Goal: Information Seeking & Learning: Learn about a topic

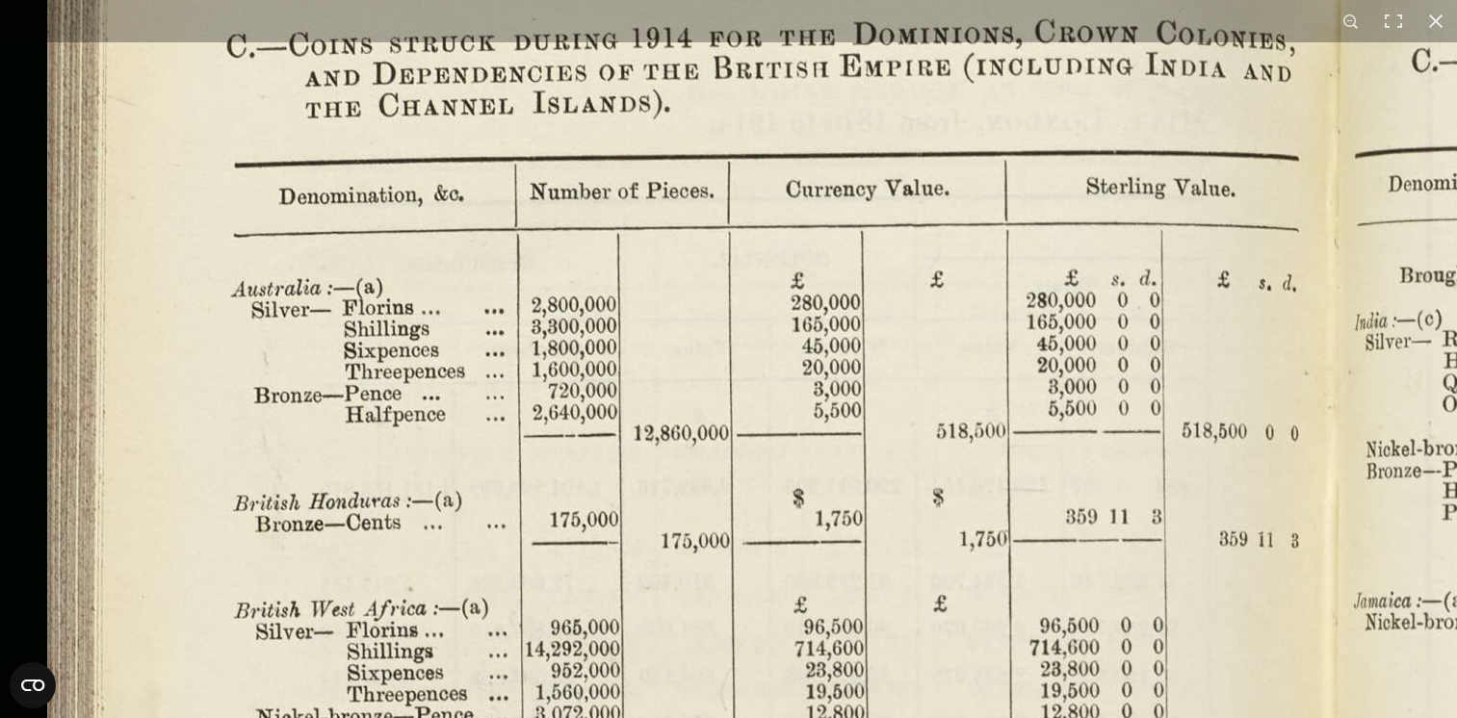
scroll to position [449, 0]
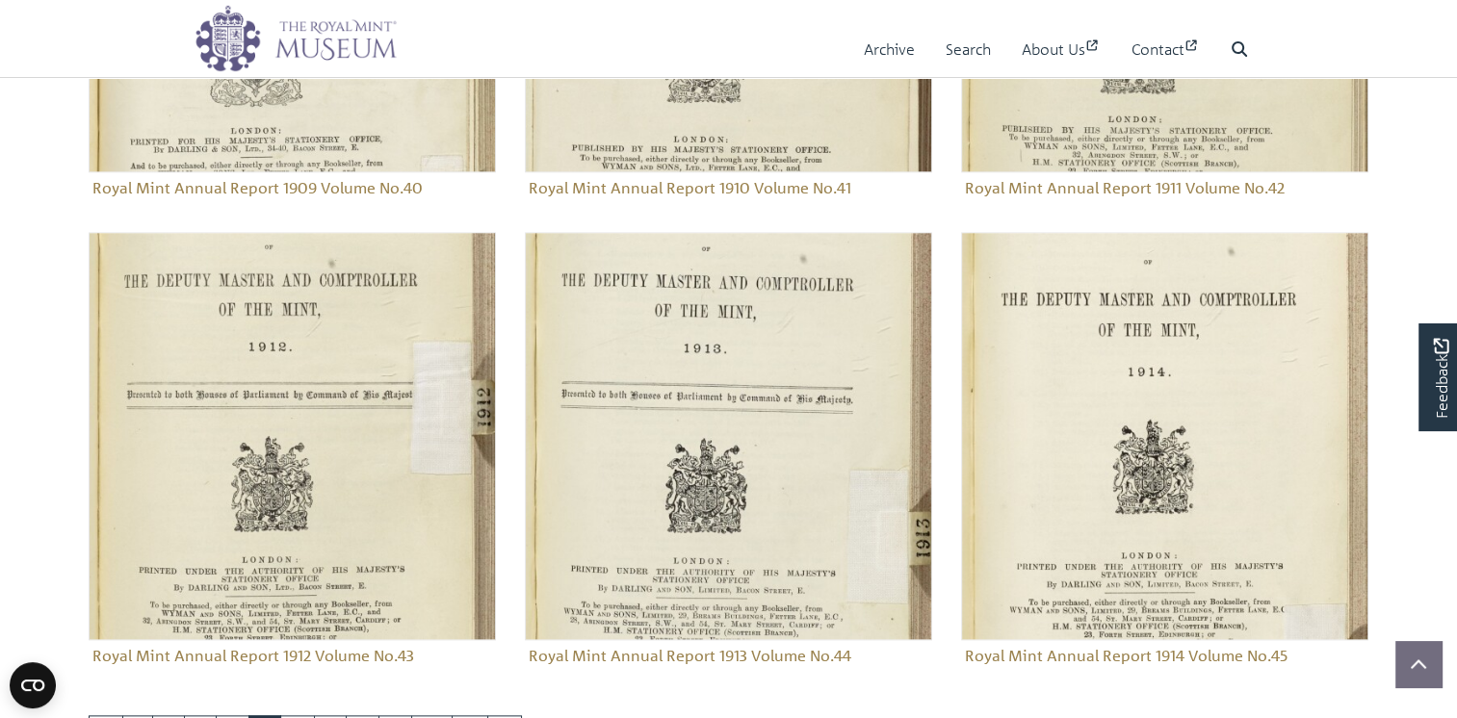
scroll to position [2142, 0]
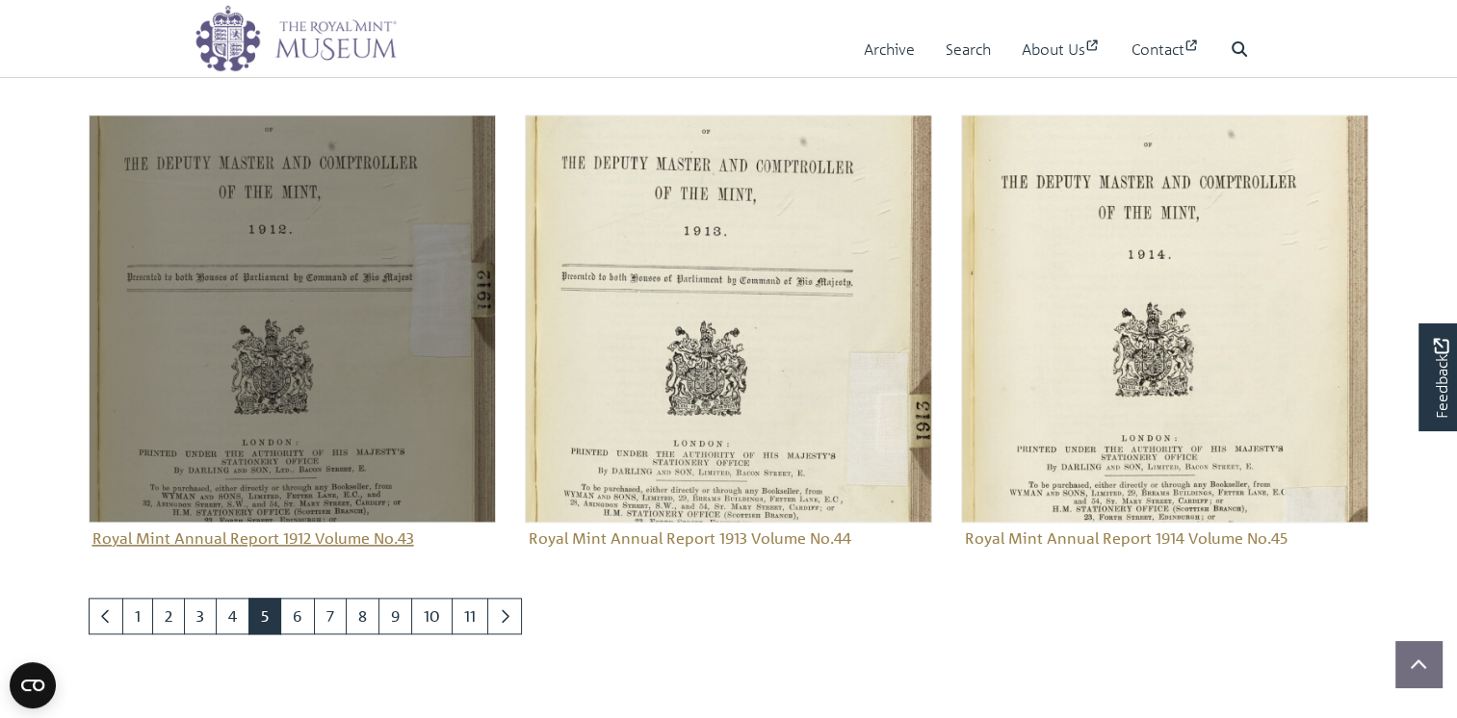
click at [327, 490] on img "Sub-collection" at bounding box center [292, 318] width 407 height 407
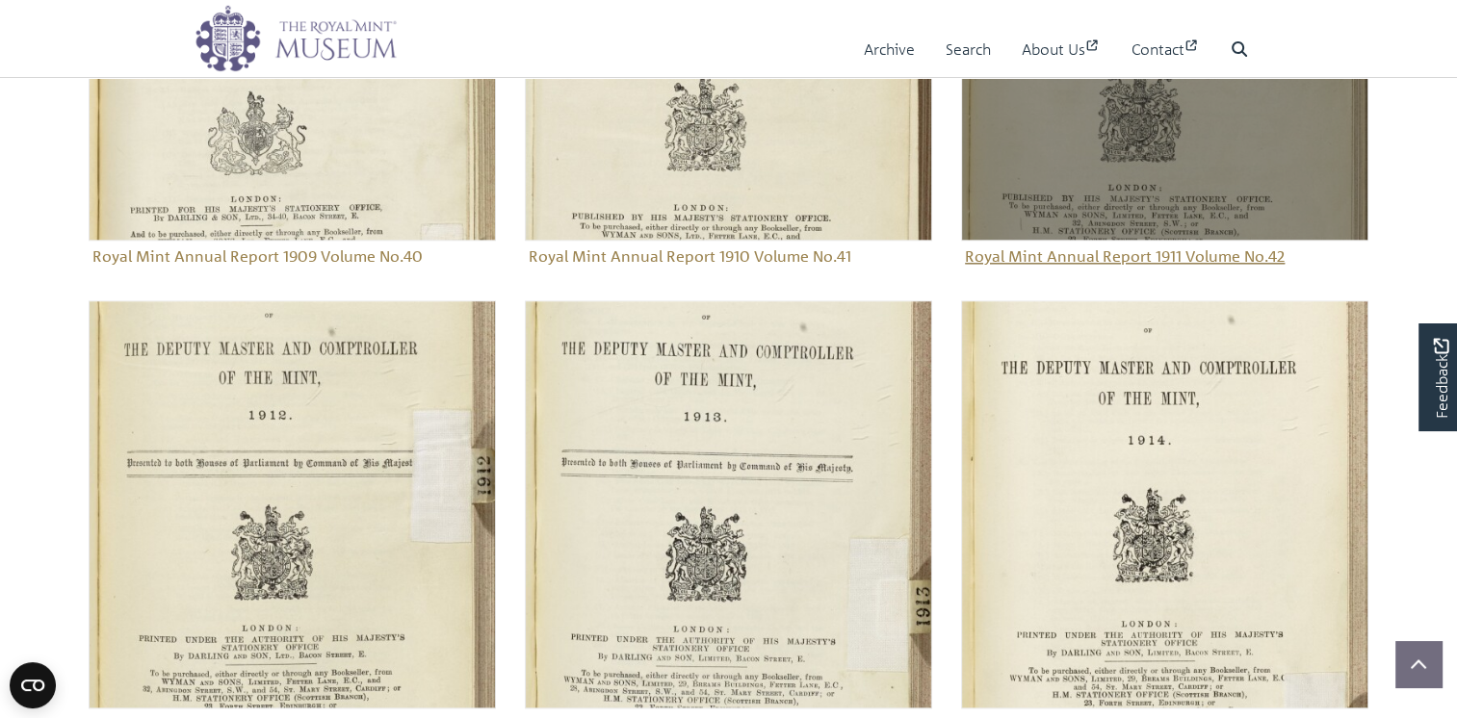
scroll to position [1949, 0]
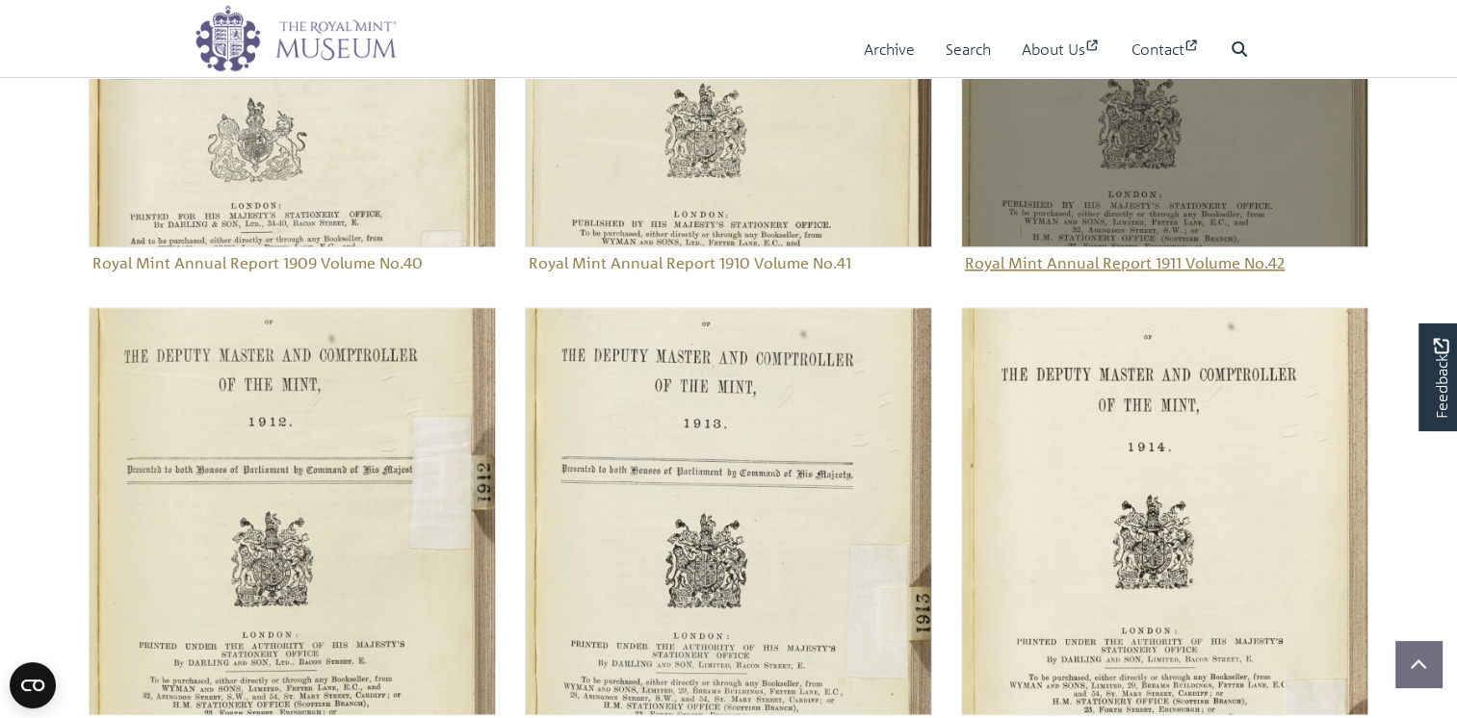
click at [1172, 210] on img "Sub-collection" at bounding box center [1164, 43] width 407 height 407
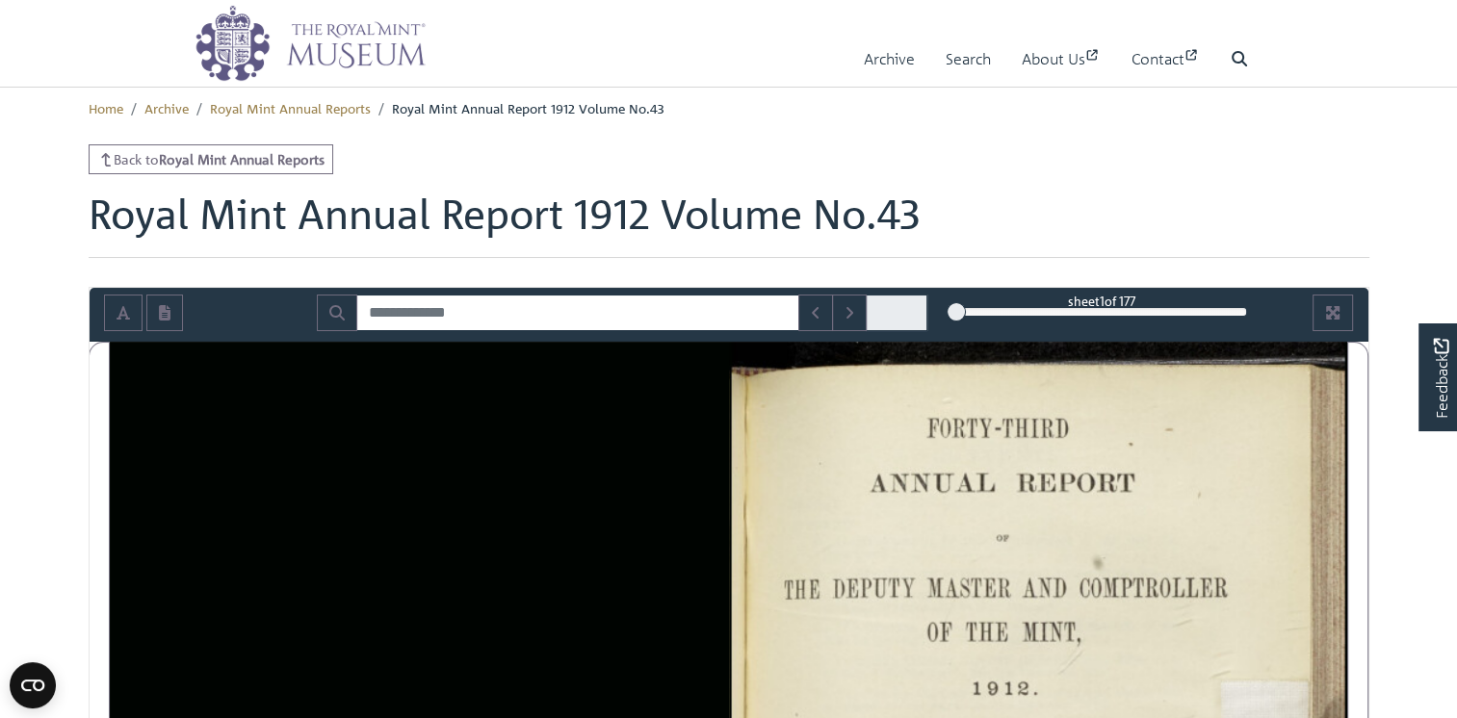
click at [1020, 322] on div "1" at bounding box center [1101, 311] width 291 height 19
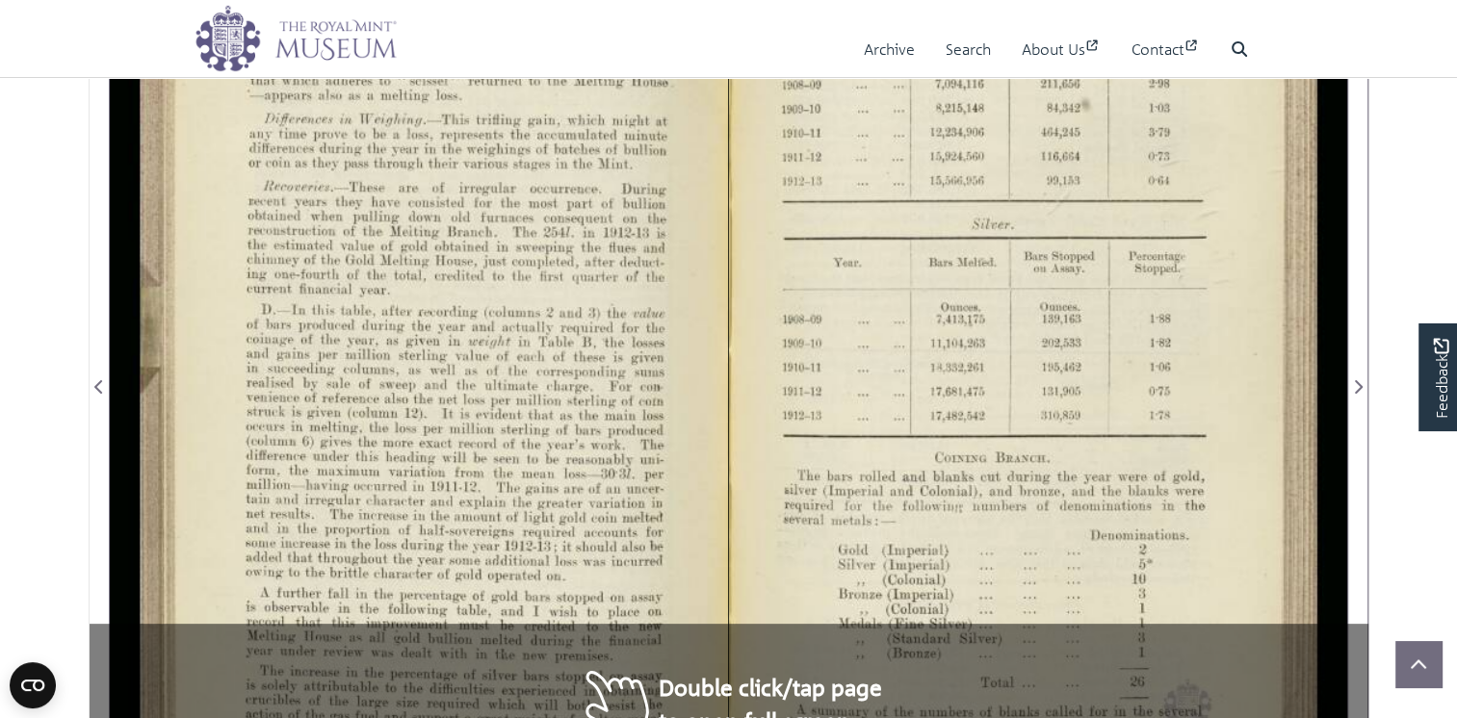
scroll to position [321, 0]
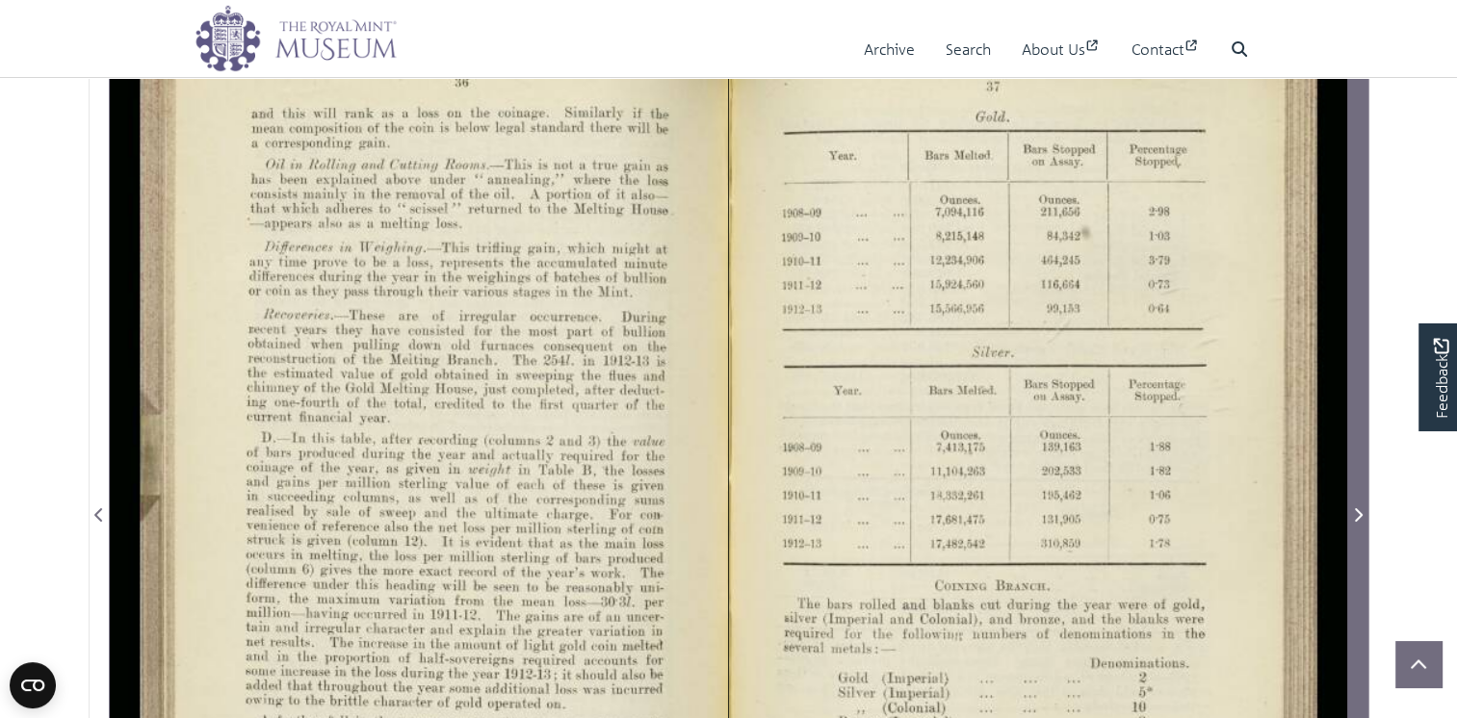
click at [1360, 523] on icon "Next Page" at bounding box center [1358, 515] width 10 height 15
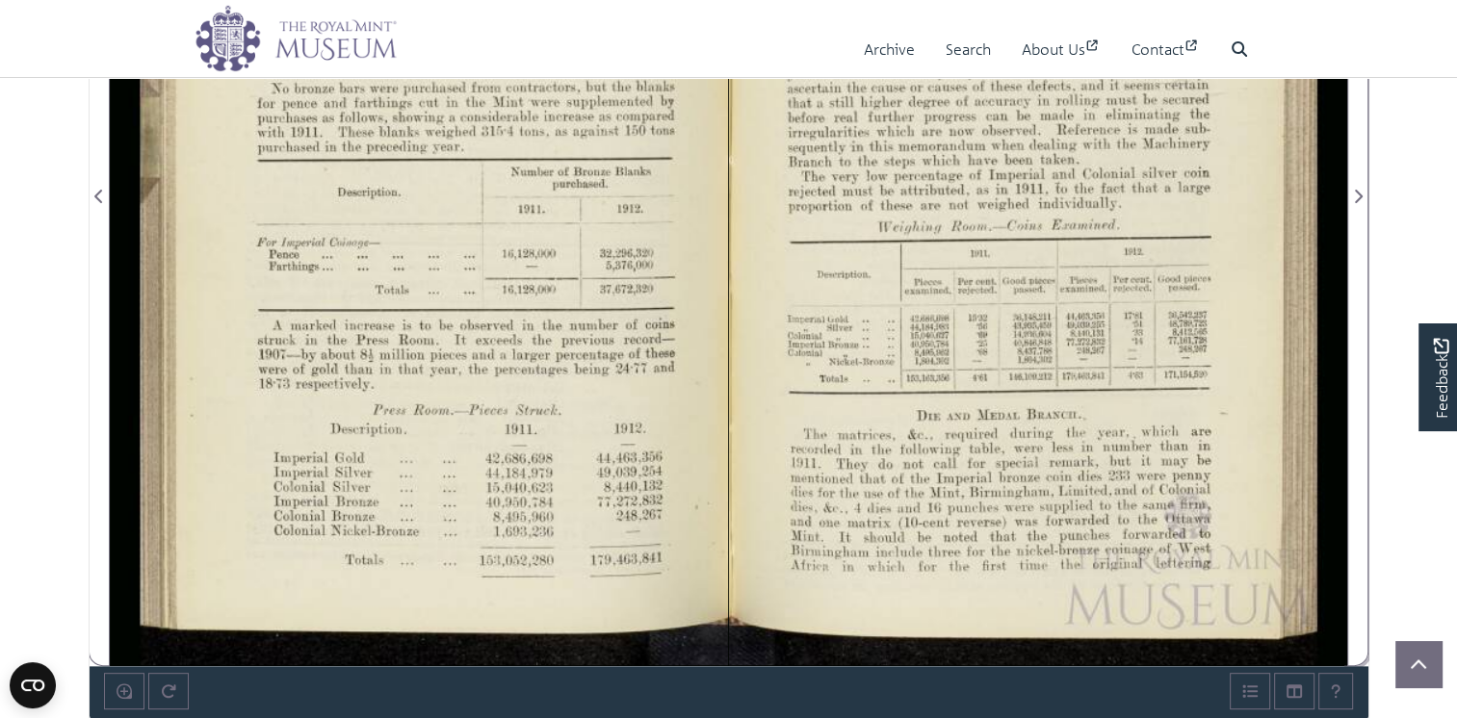
scroll to position [641, 0]
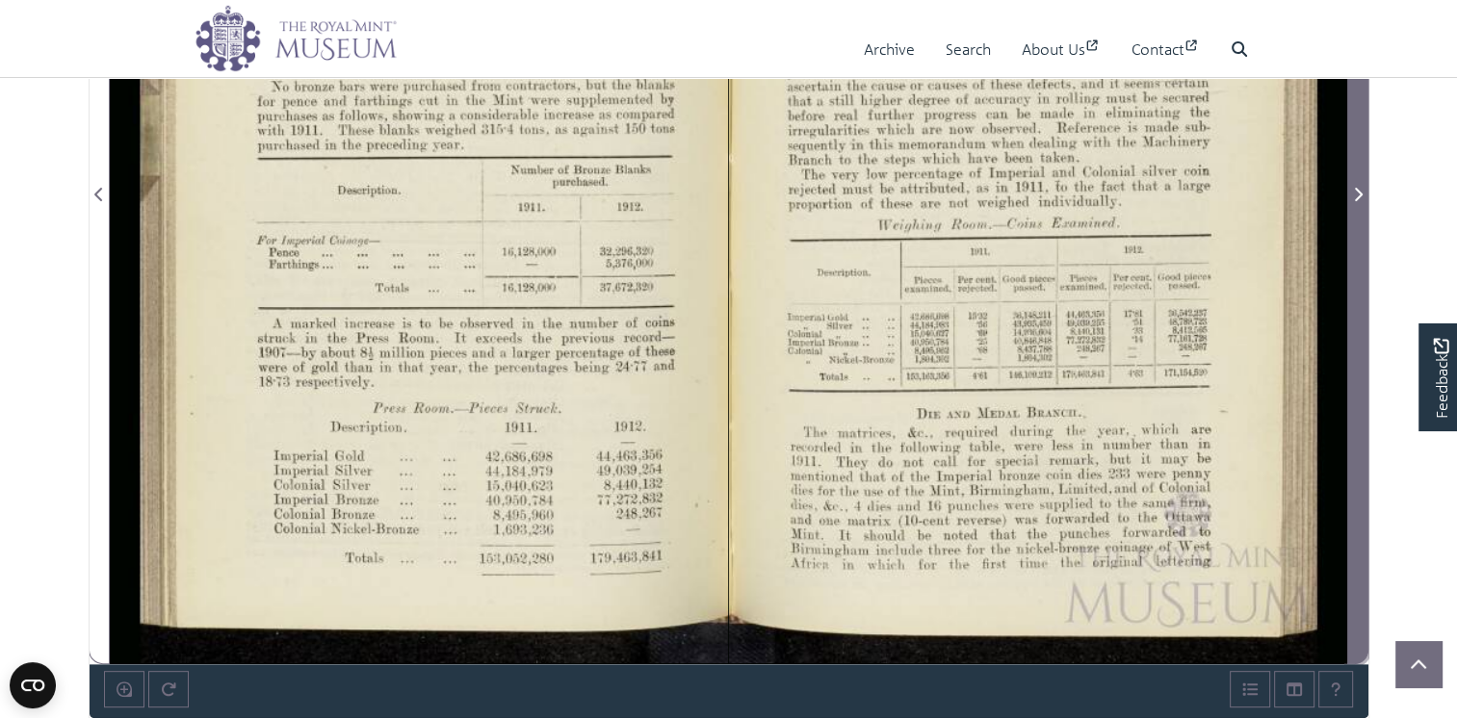
click at [1361, 201] on icon "Next Page" at bounding box center [1359, 194] width 8 height 13
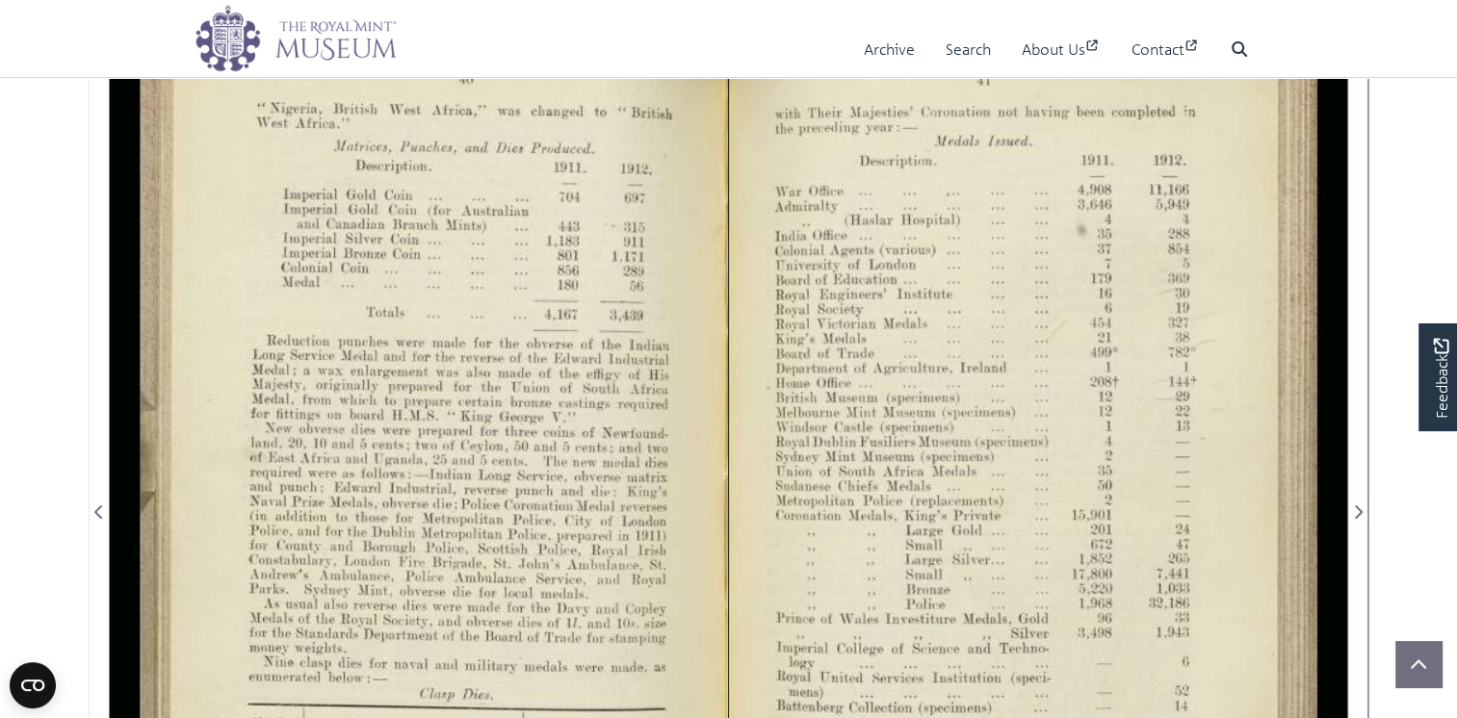
scroll to position [321, 0]
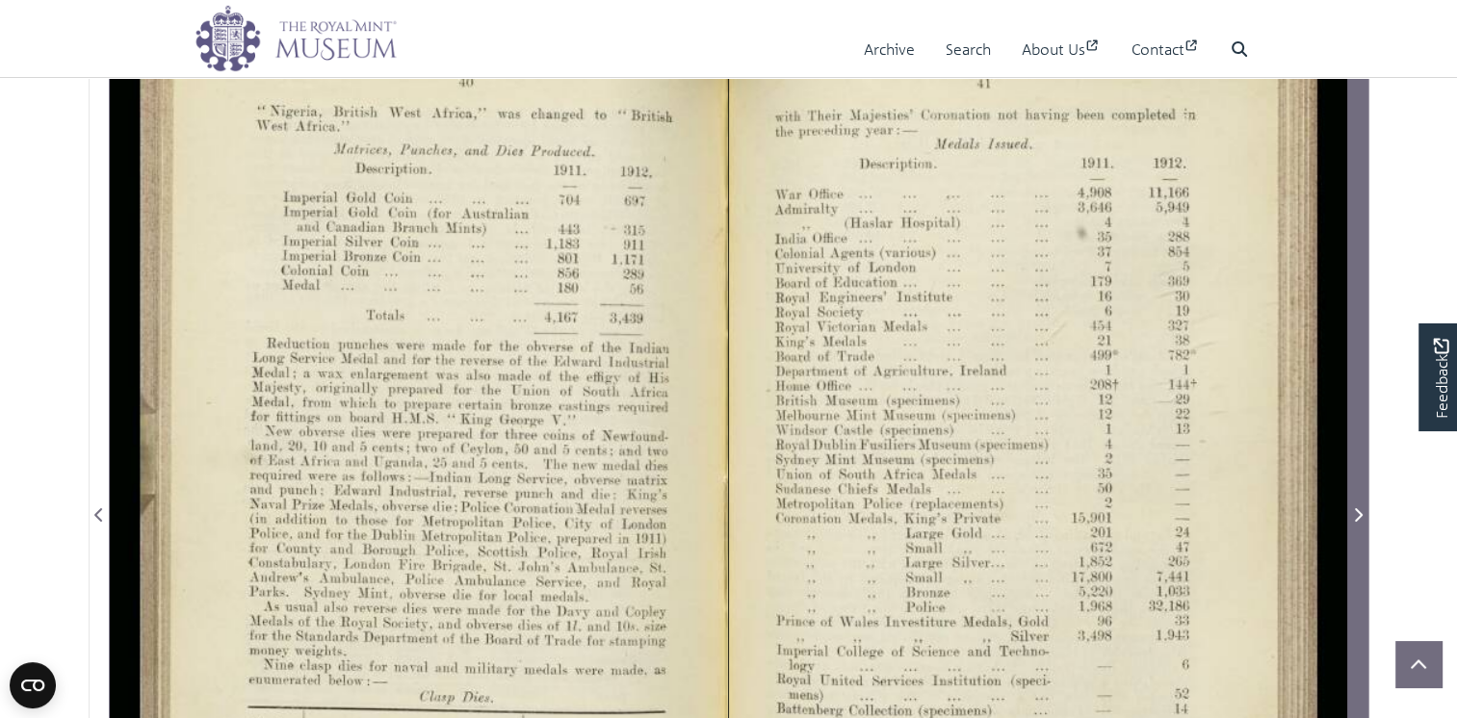
click at [1360, 522] on icon "Next Page" at bounding box center [1359, 515] width 8 height 13
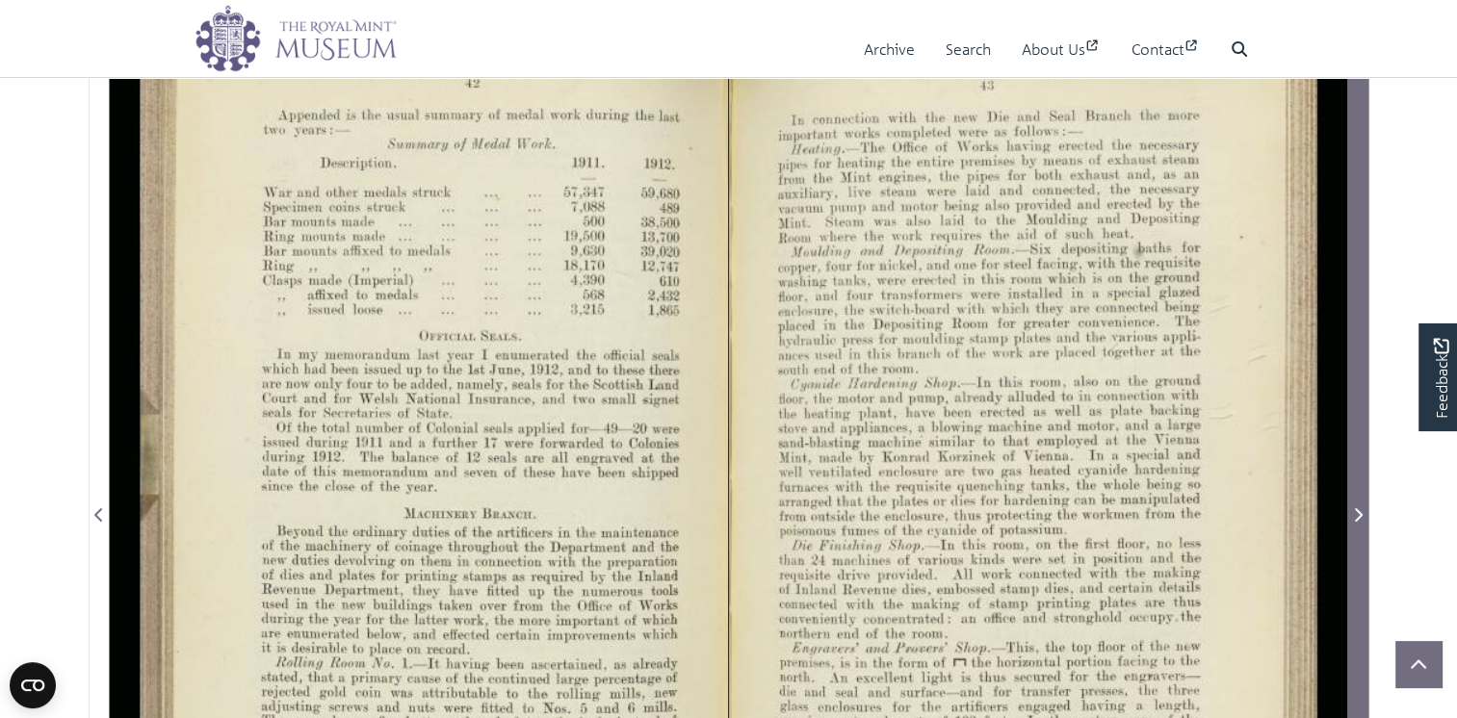
click at [1360, 522] on icon "Next Page" at bounding box center [1359, 515] width 8 height 13
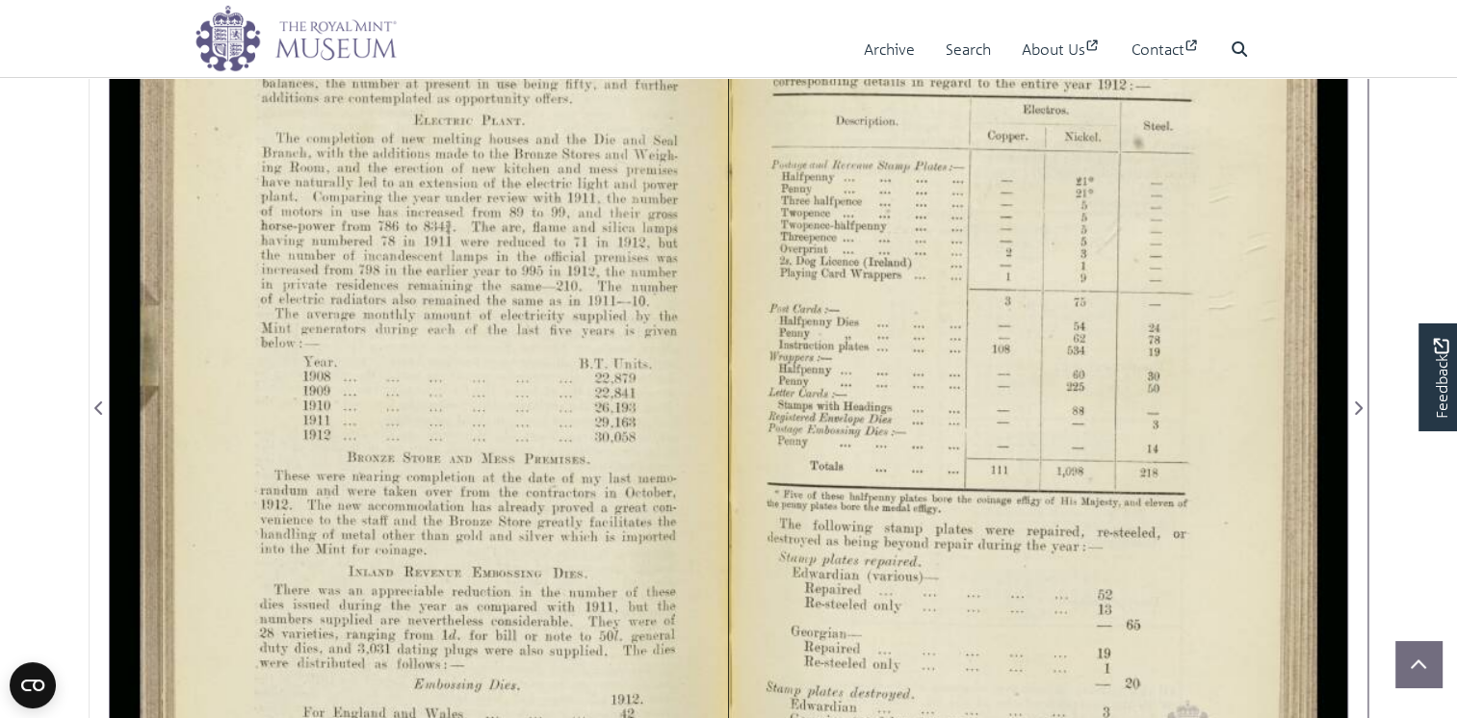
scroll to position [449, 0]
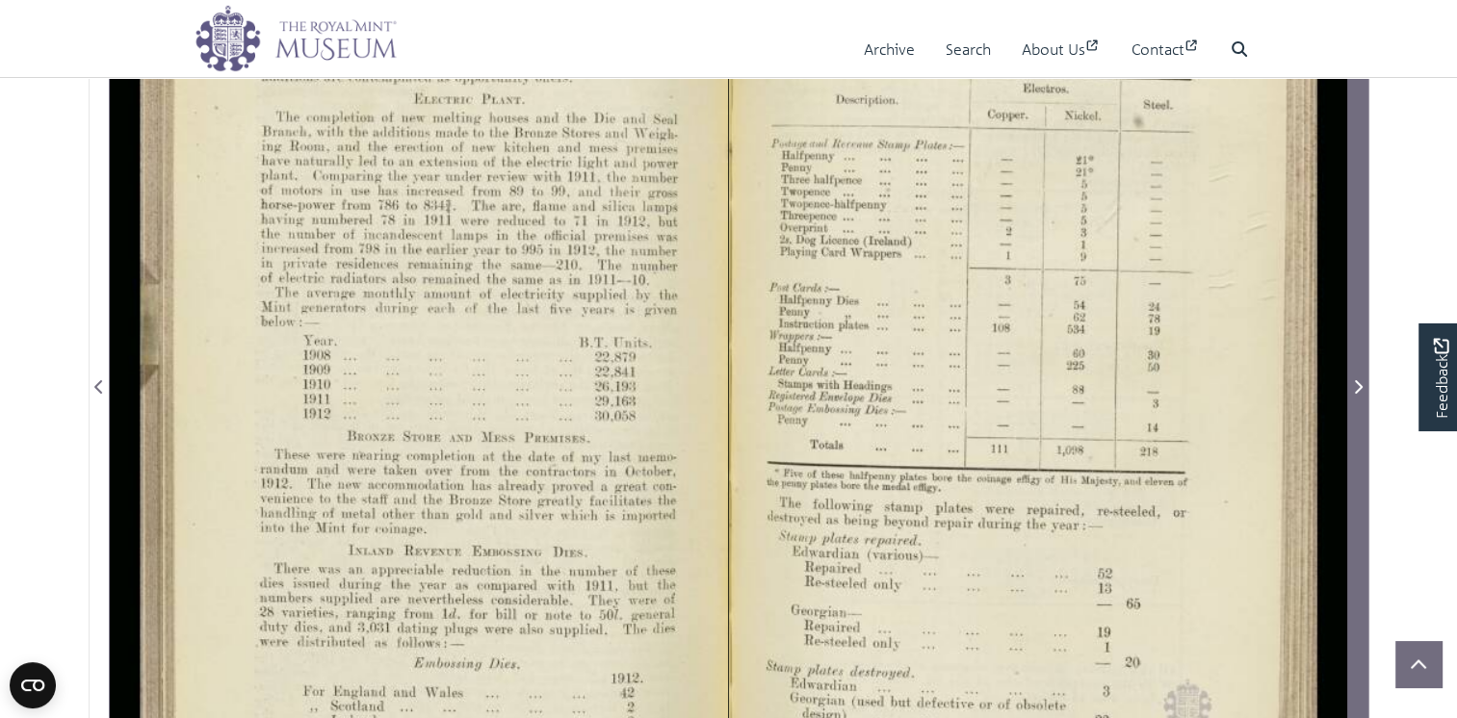
click at [1362, 395] on icon "Next Page" at bounding box center [1358, 386] width 10 height 15
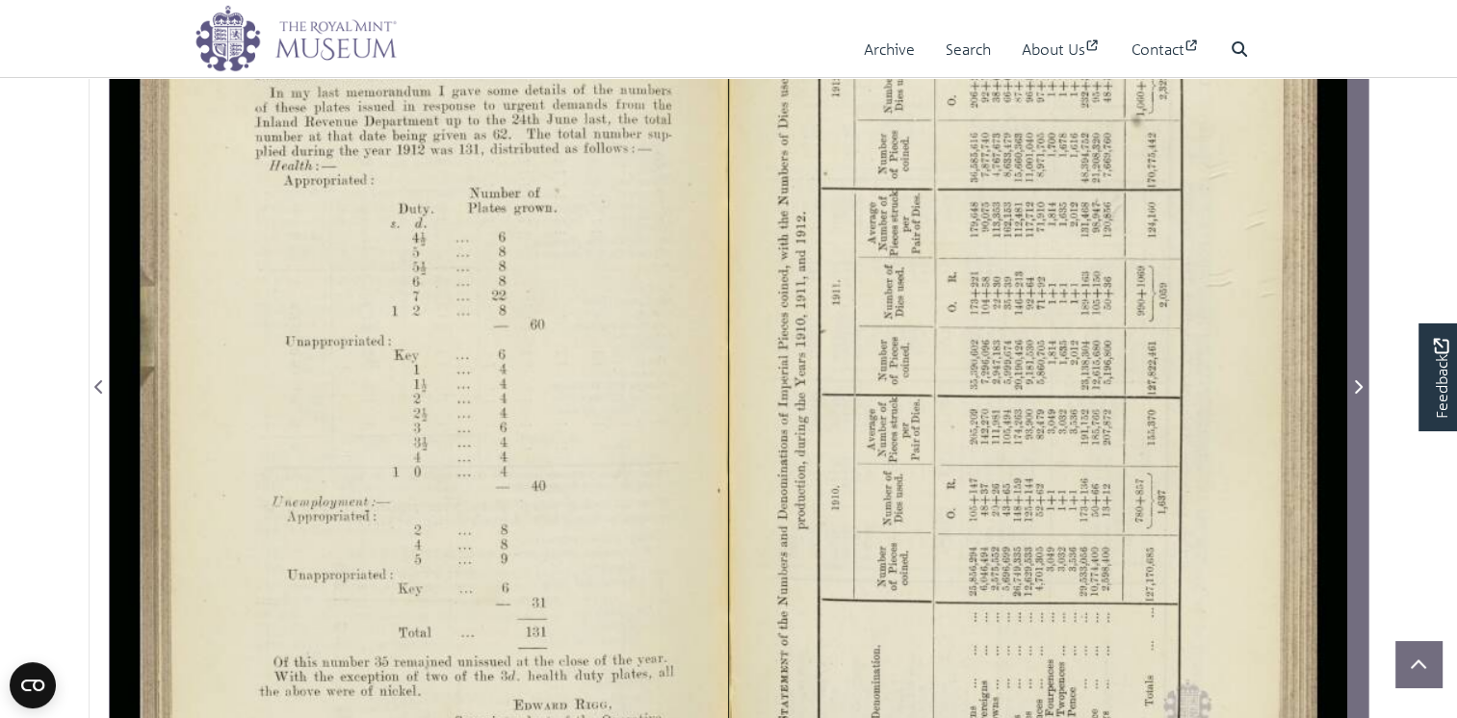
click at [1362, 395] on icon "Next Page" at bounding box center [1358, 386] width 10 height 15
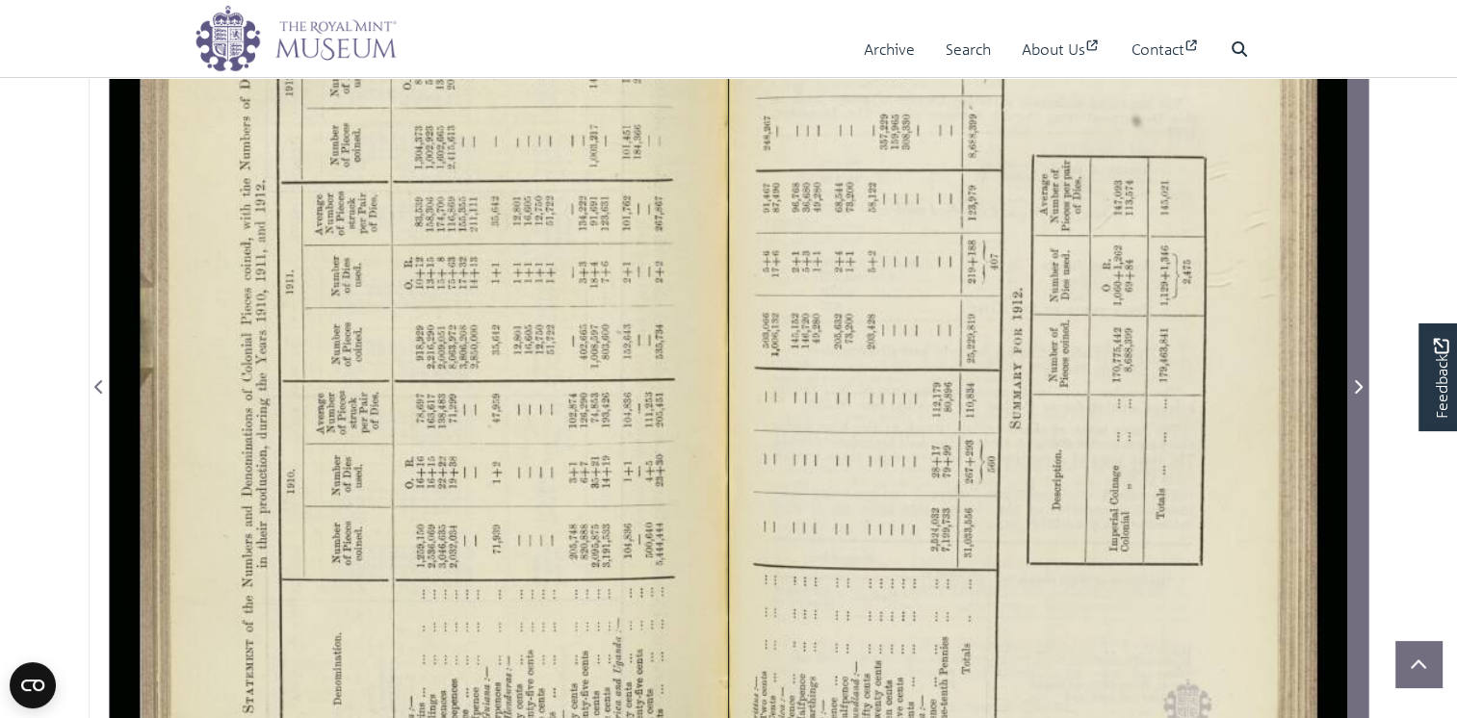
click at [1356, 395] on icon "Next Page" at bounding box center [1358, 386] width 10 height 15
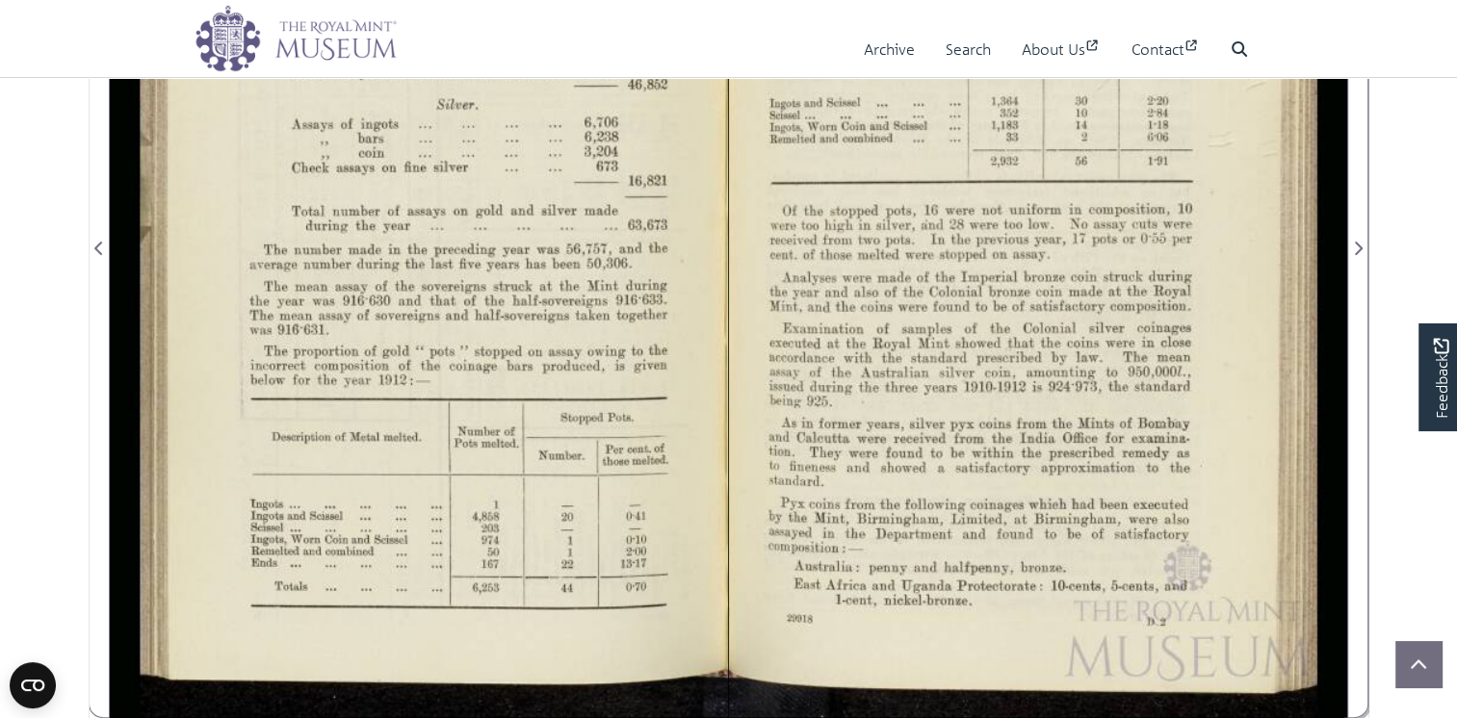
scroll to position [513, 0]
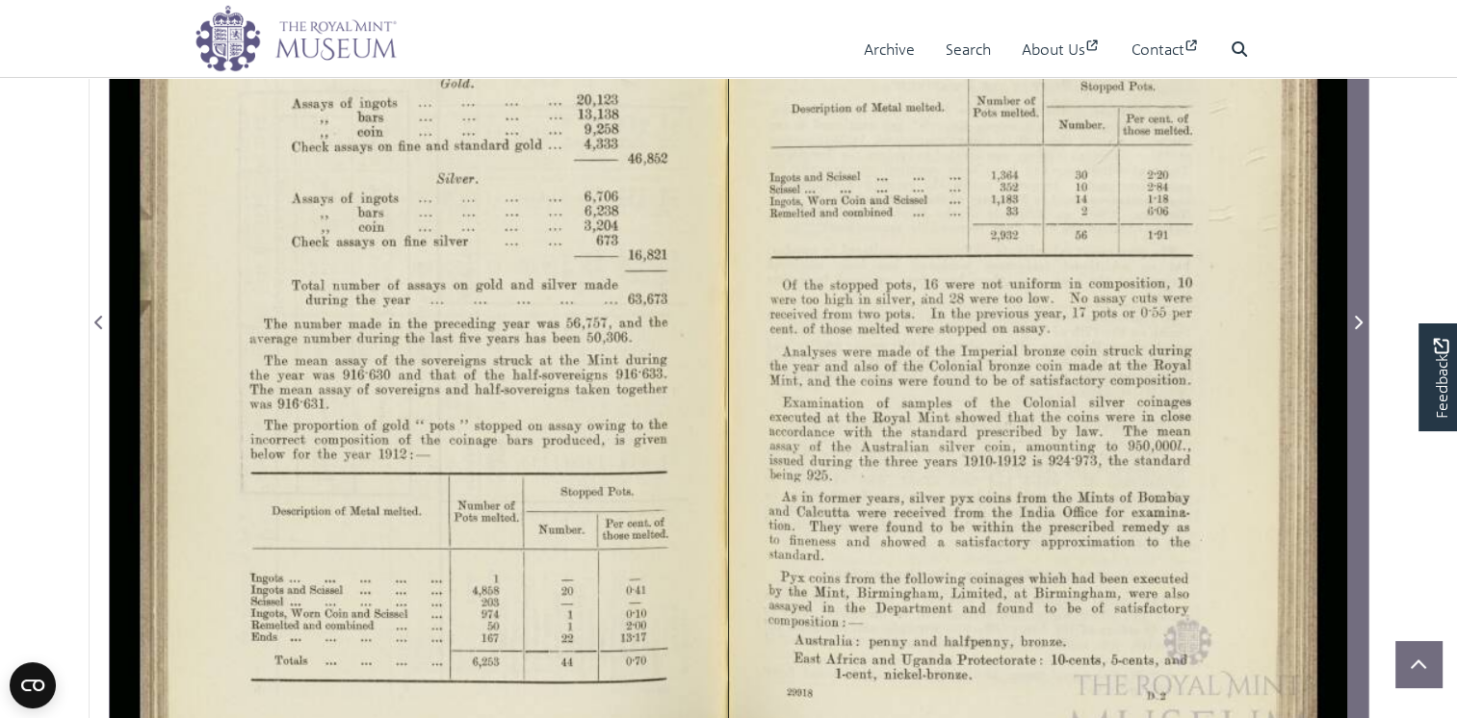
click at [1360, 329] on icon "Next Page" at bounding box center [1359, 322] width 8 height 13
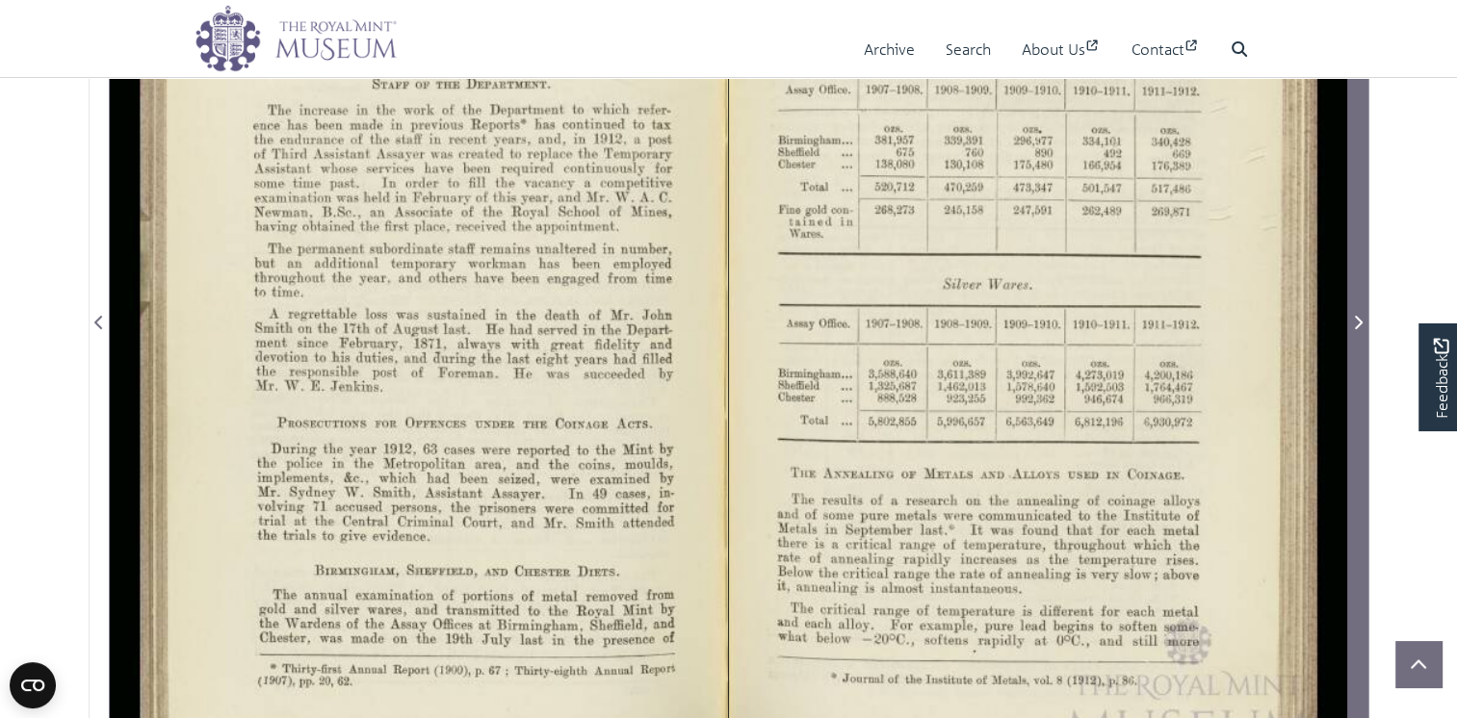
click at [1360, 329] on icon "Next Page" at bounding box center [1359, 322] width 8 height 13
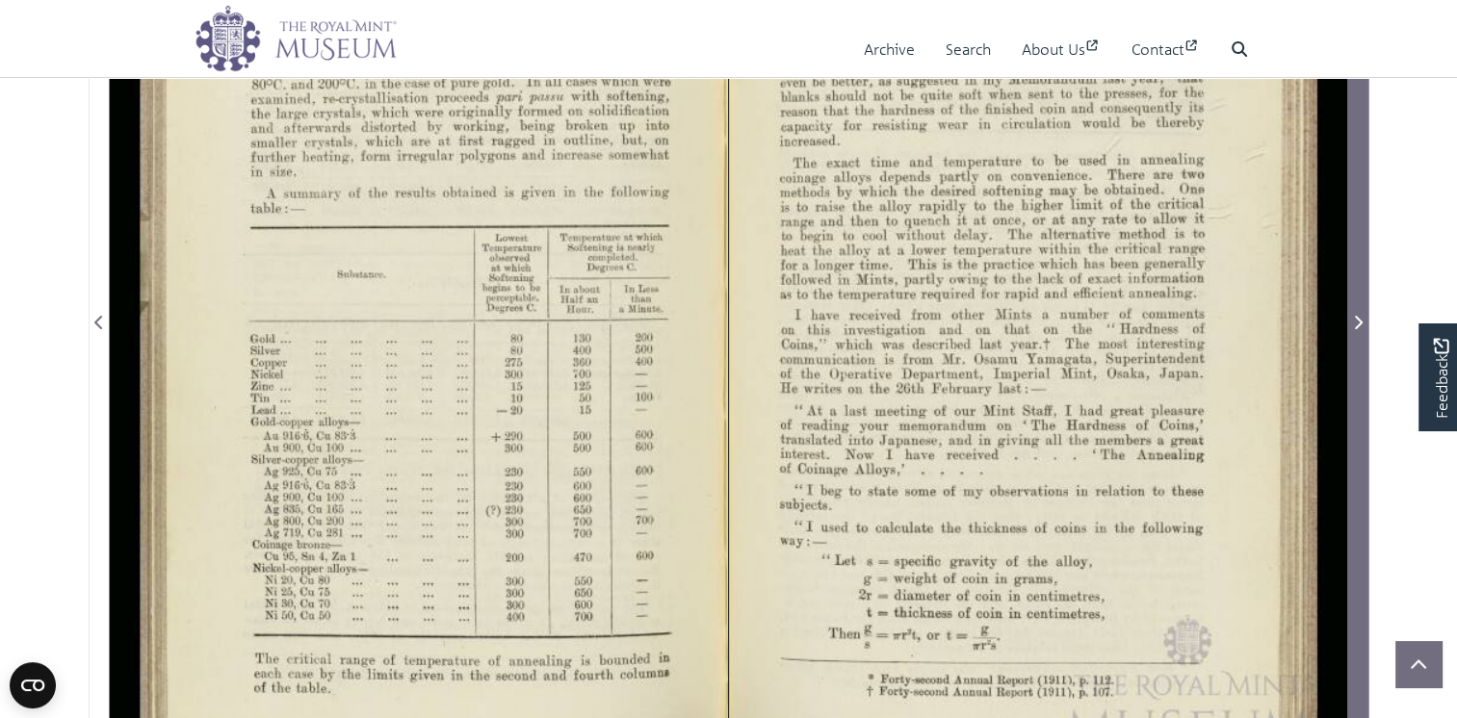
click at [1360, 329] on icon "Next Page" at bounding box center [1359, 322] width 8 height 13
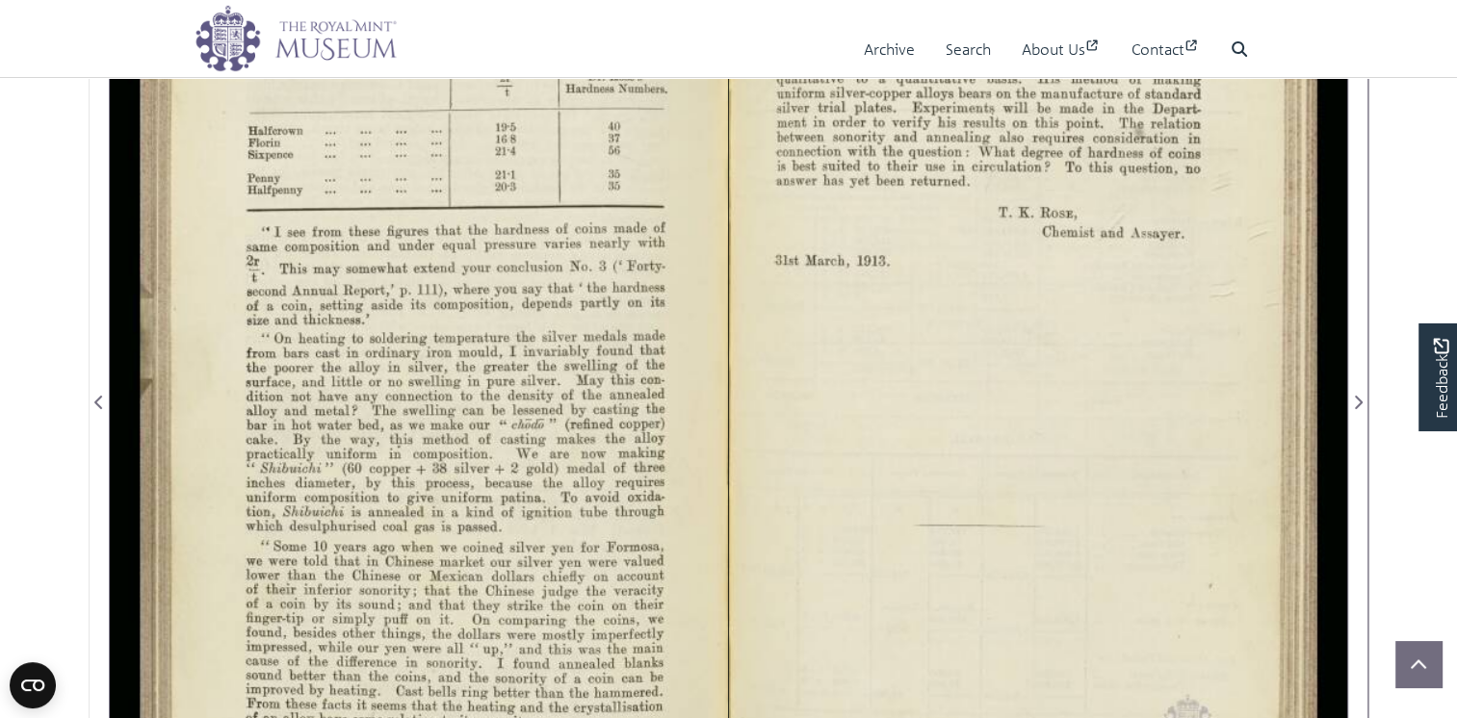
scroll to position [321, 0]
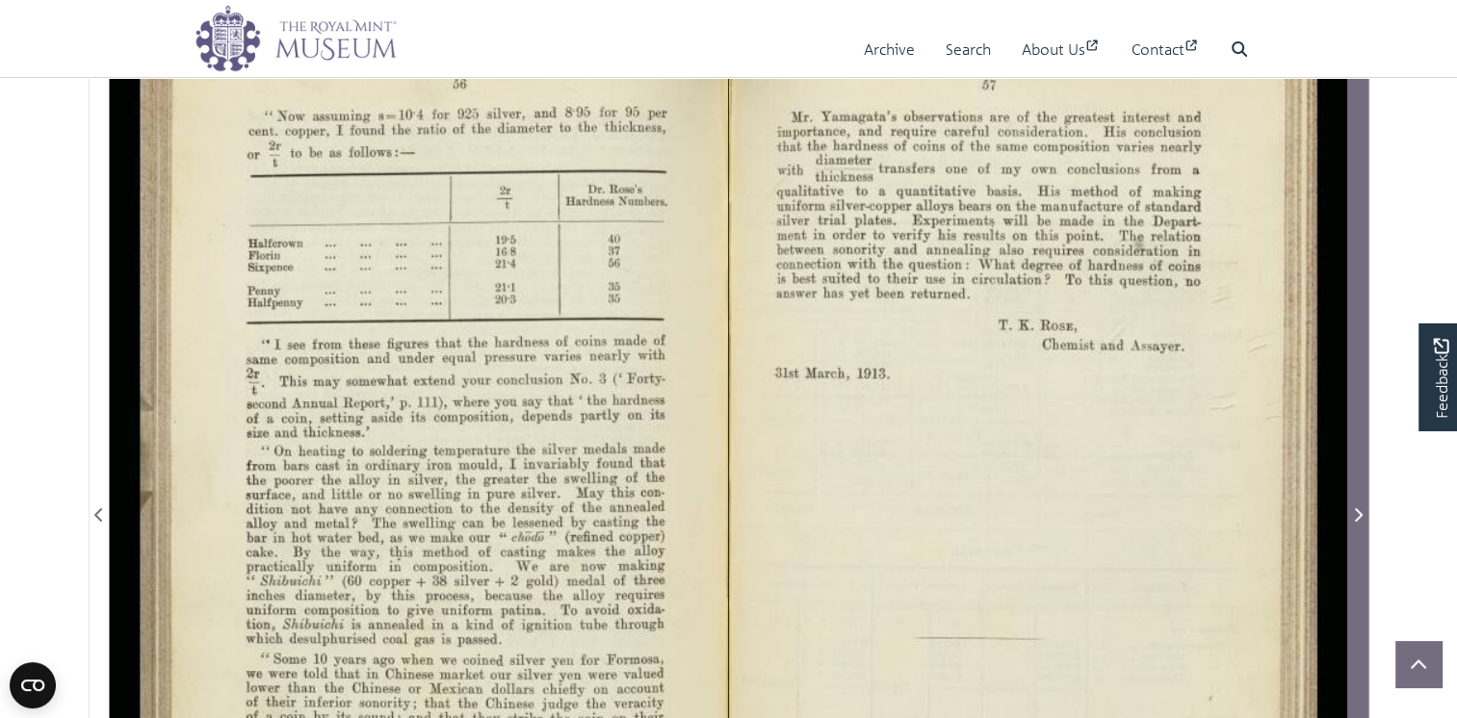
click at [1360, 522] on icon "Next Page" at bounding box center [1359, 515] width 8 height 13
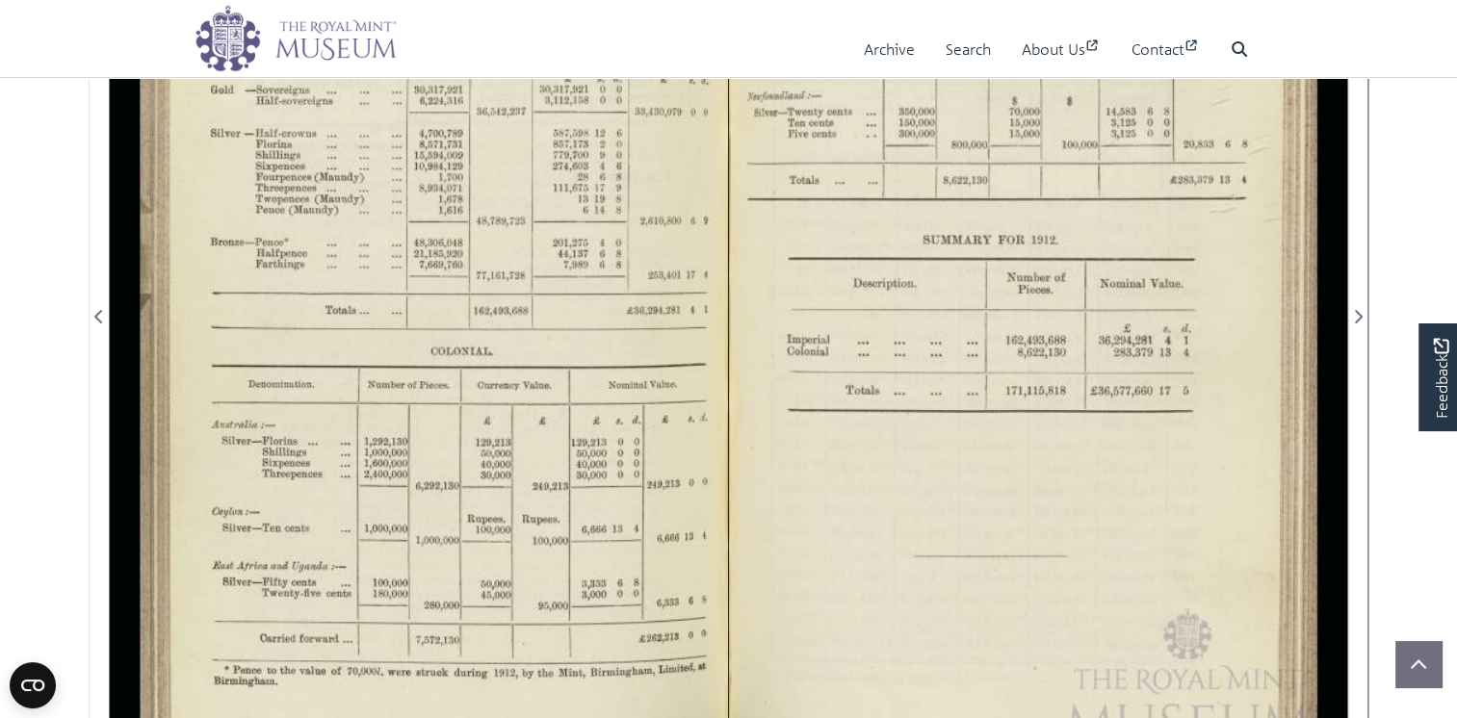
scroll to position [641, 0]
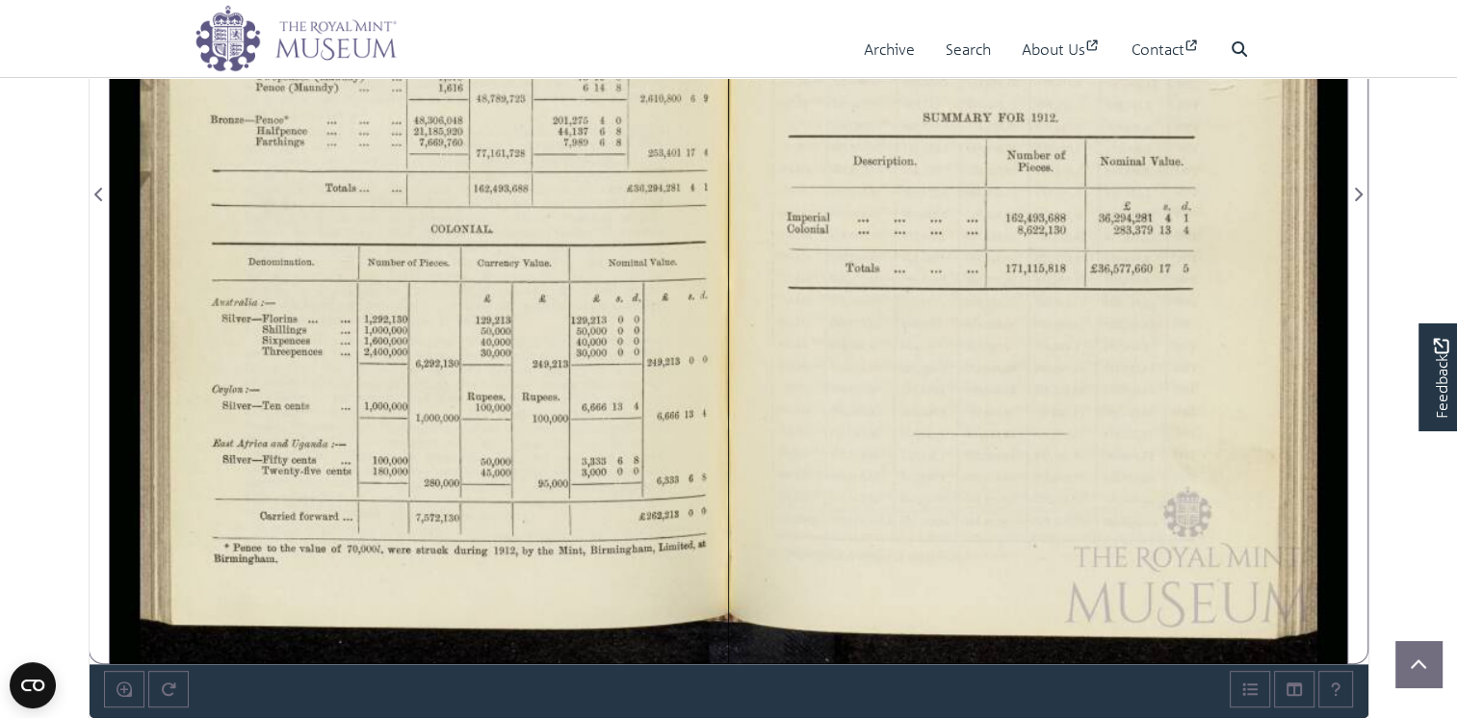
click at [508, 374] on div at bounding box center [419, 182] width 618 height 964
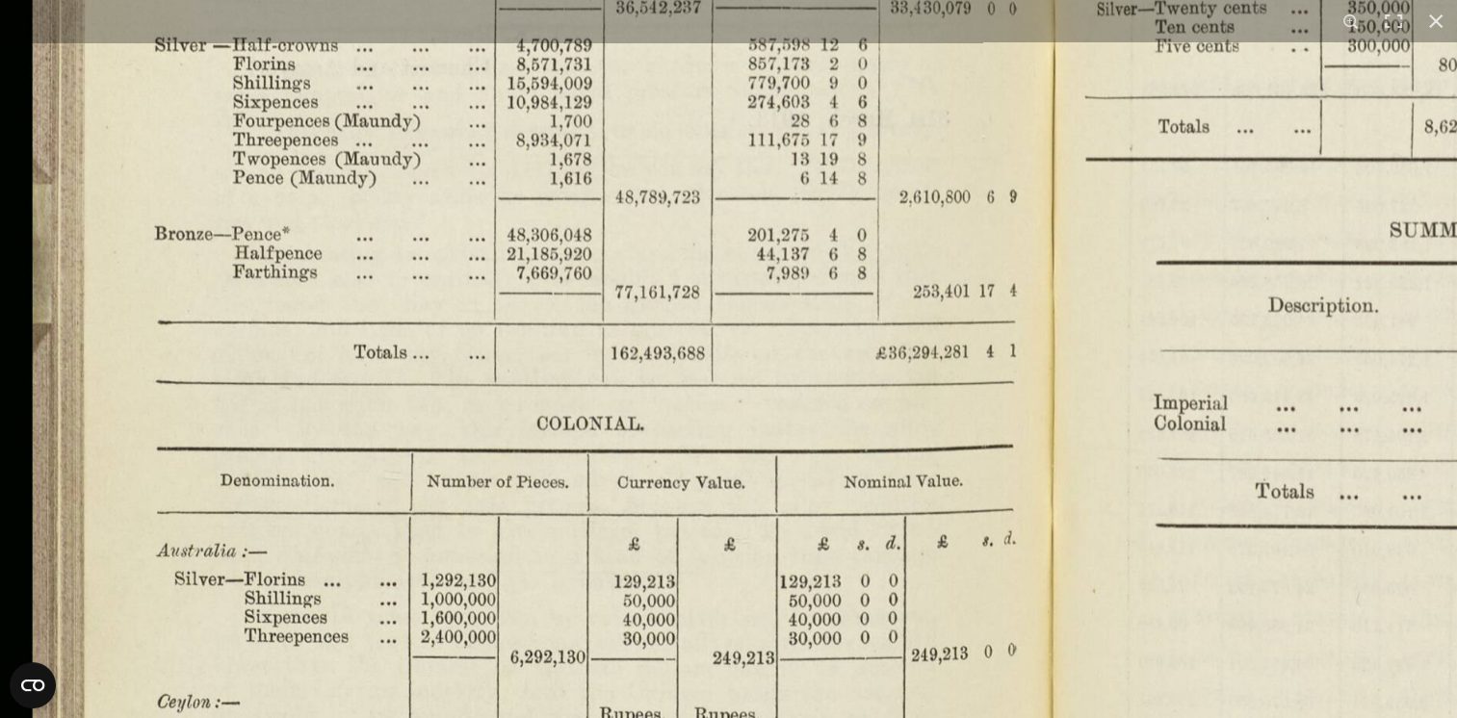
click at [711, 551] on img at bounding box center [1052, 342] width 2145 height 1672
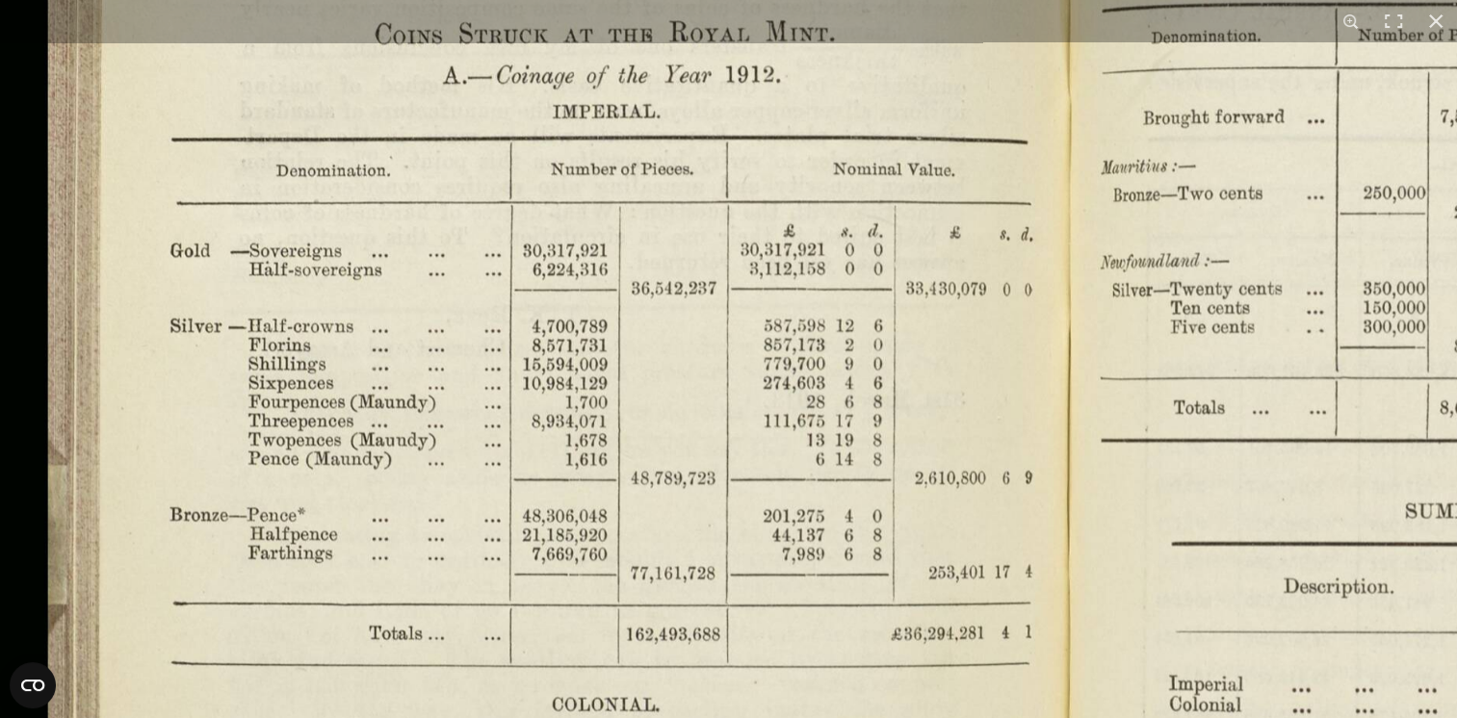
click at [720, 258] on img at bounding box center [1067, 623] width 2145 height 1672
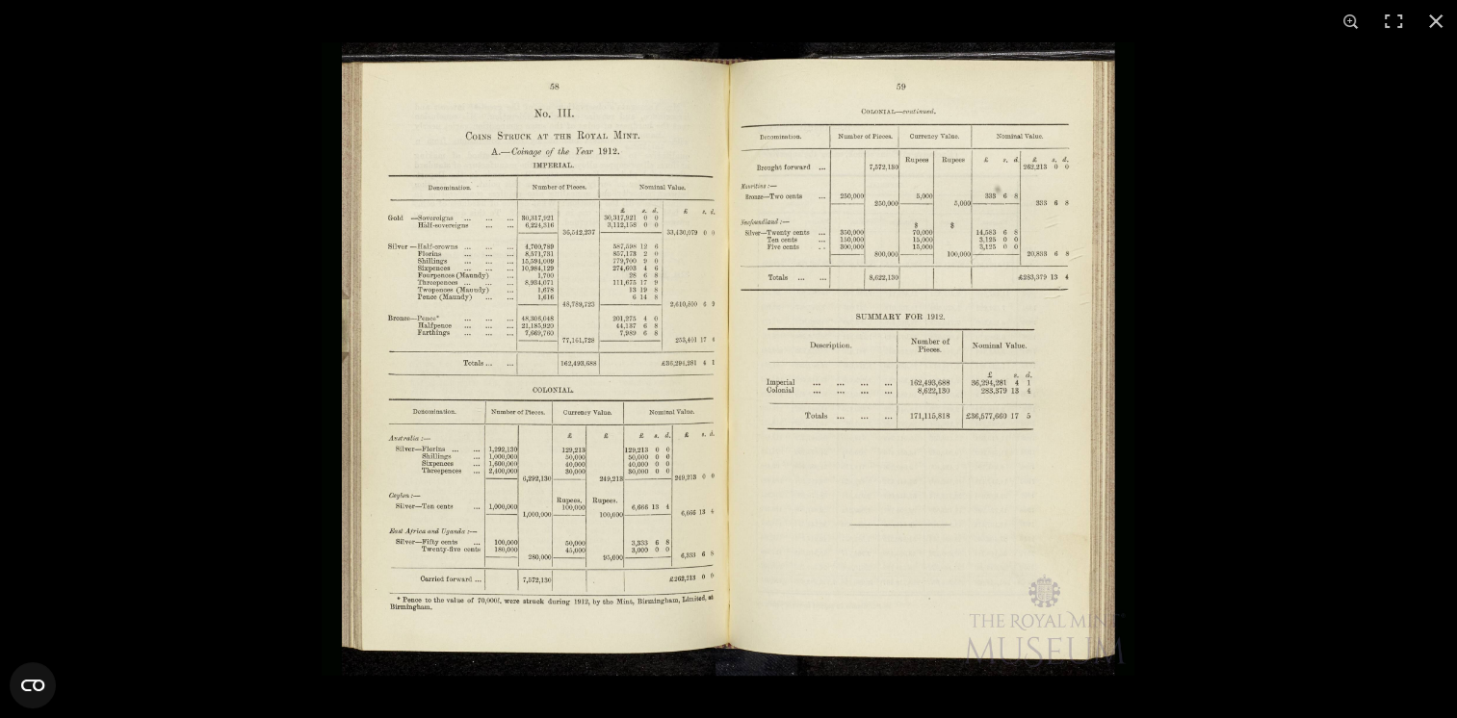
click at [523, 475] on img at bounding box center [728, 359] width 813 height 634
